Goal: Navigation & Orientation: Find specific page/section

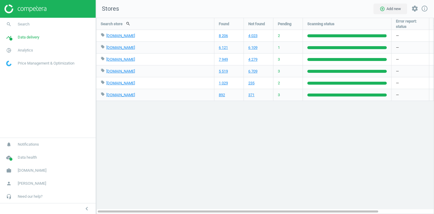
scroll to position [196, 339]
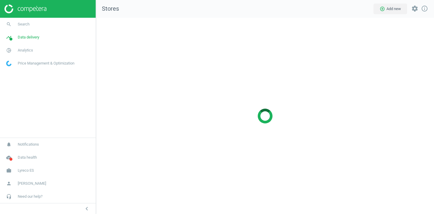
scroll to position [196, 339]
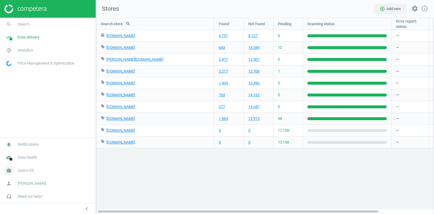
click at [29, 169] on span "Lyreco ES" at bounding box center [26, 170] width 16 height 5
click at [30, 161] on span "Campaign settings" at bounding box center [21, 161] width 29 height 5
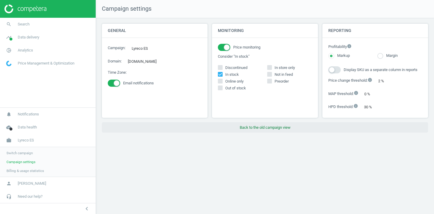
click at [263, 130] on button "Back to the old campaign view" at bounding box center [265, 127] width 327 height 11
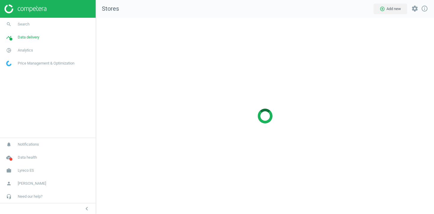
scroll to position [196, 339]
